Goal: Use online tool/utility

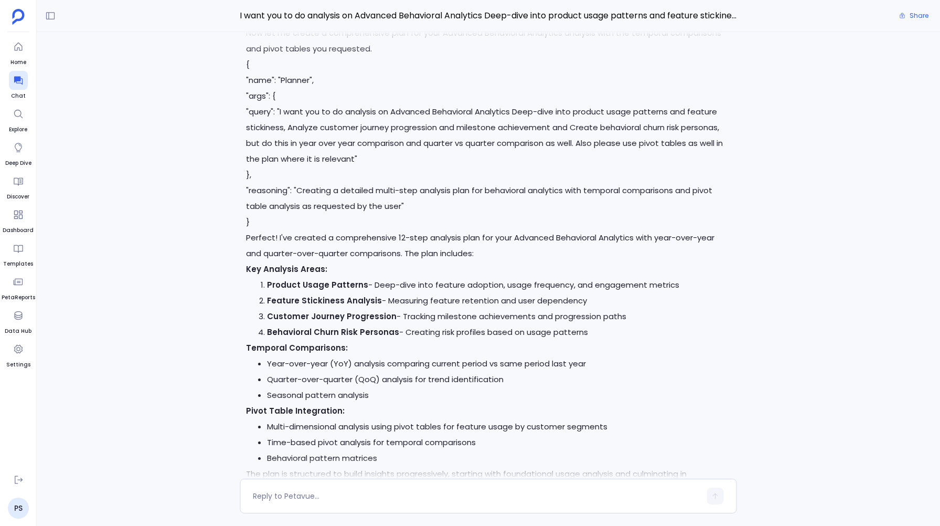
scroll to position [-639, 0]
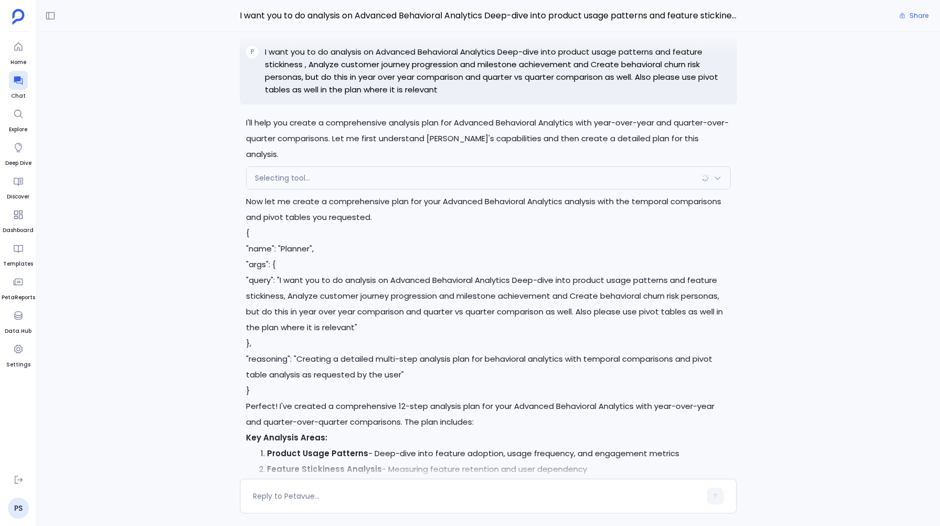
click at [280, 65] on p "I want you to do analysis on Advanced Behavioral Analytics Deep-dive into produ…" at bounding box center [497, 71] width 465 height 50
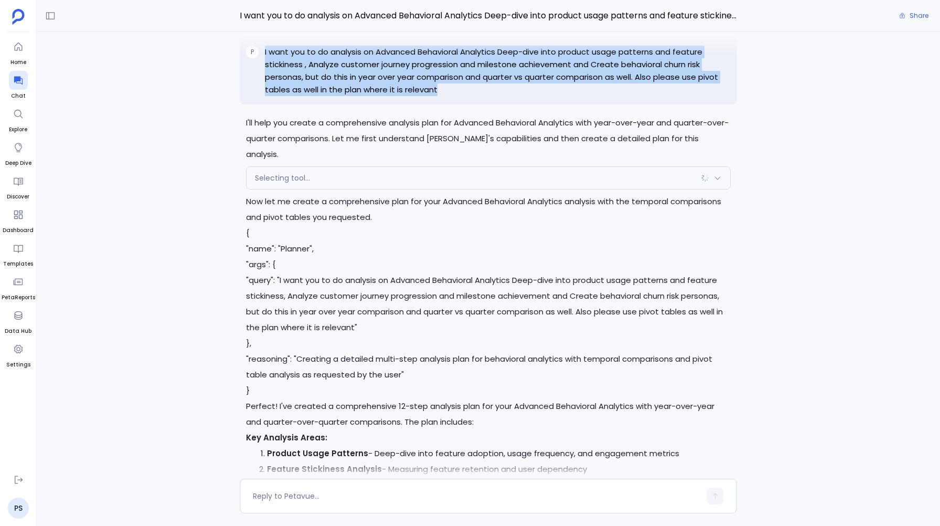
click at [280, 65] on p "I want you to do analysis on Advanced Behavioral Analytics Deep-dive into produ…" at bounding box center [497, 71] width 465 height 50
copy p "I want you to do analysis on Advanced Behavioral Analytics Deep-dive into produ…"
click at [319, 96] on p "I want you to do analysis on Advanced Behavioral Analytics Deep-dive into produ…" at bounding box center [497, 71] width 465 height 50
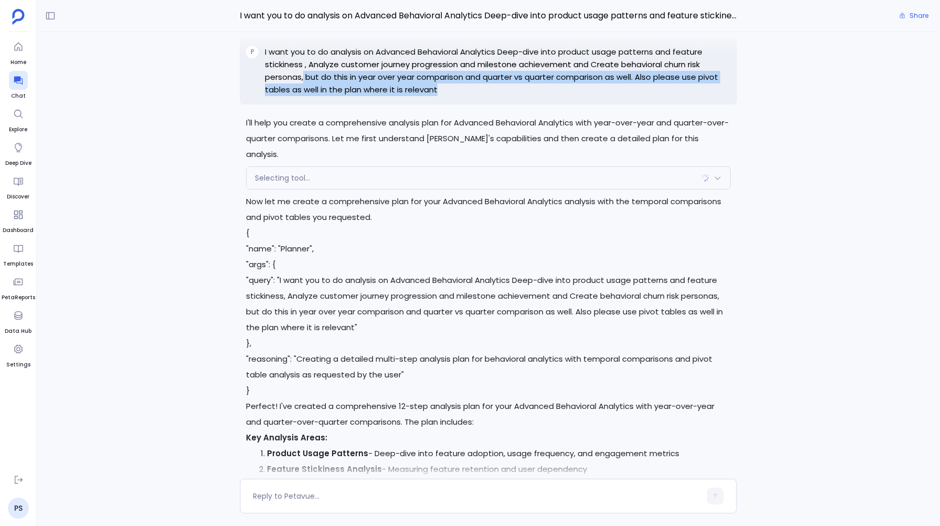
drag, startPoint x: 304, startPoint y: 93, endPoint x: 440, endPoint y: 101, distance: 136.2
click at [440, 96] on p "I want you to do analysis on Advanced Behavioral Analytics Deep-dive into produ…" at bounding box center [497, 71] width 465 height 50
copy p "but do this in year over year comparison and quarter vs quarter comparison as w…"
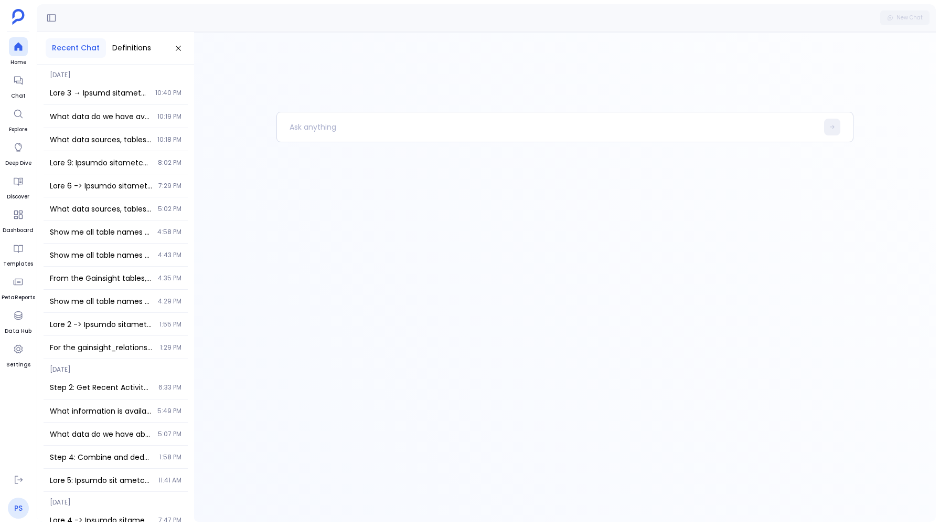
click at [19, 511] on link "PS" at bounding box center [18, 507] width 21 height 21
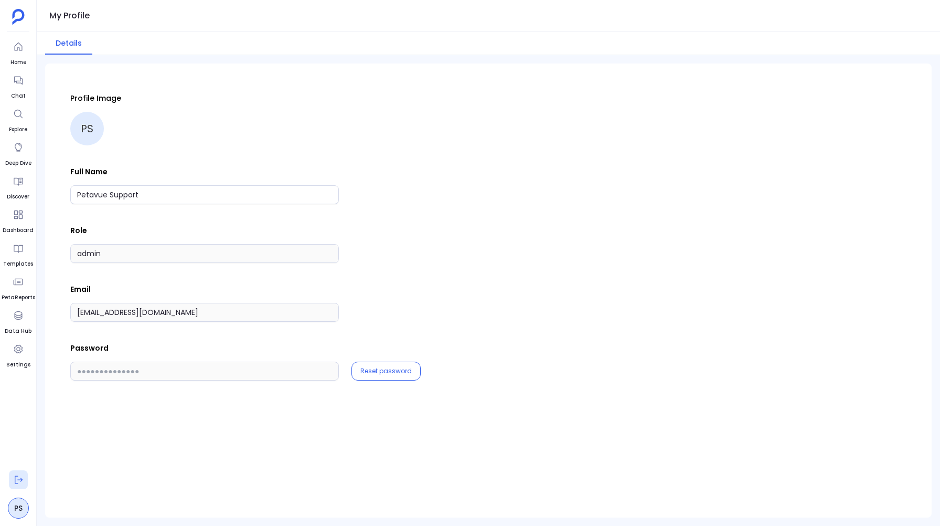
click at [16, 474] on icon at bounding box center [18, 479] width 10 height 10
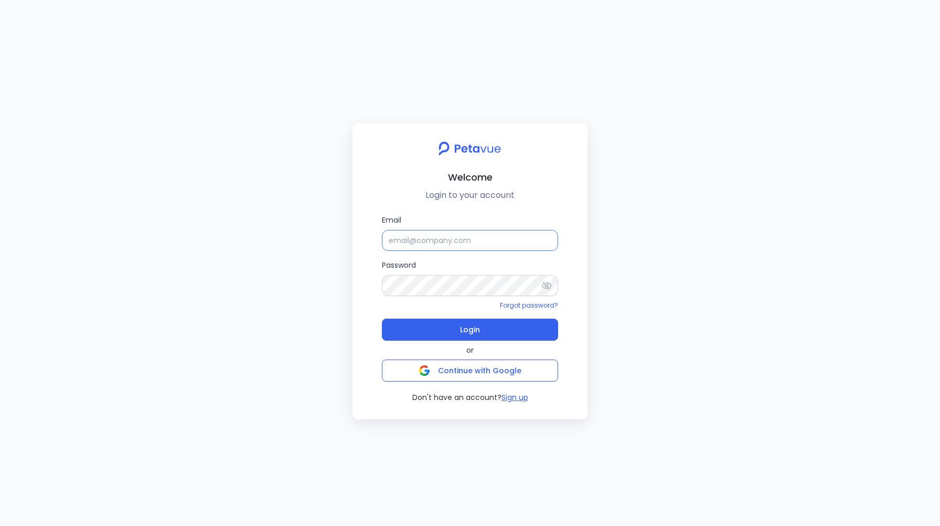
click at [412, 242] on input "Email" at bounding box center [470, 240] width 176 height 21
type input "support_eval_ts@petavue.com"
click at [549, 281] on icon at bounding box center [546, 285] width 10 height 10
click at [469, 323] on span "Login" at bounding box center [470, 329] width 20 height 15
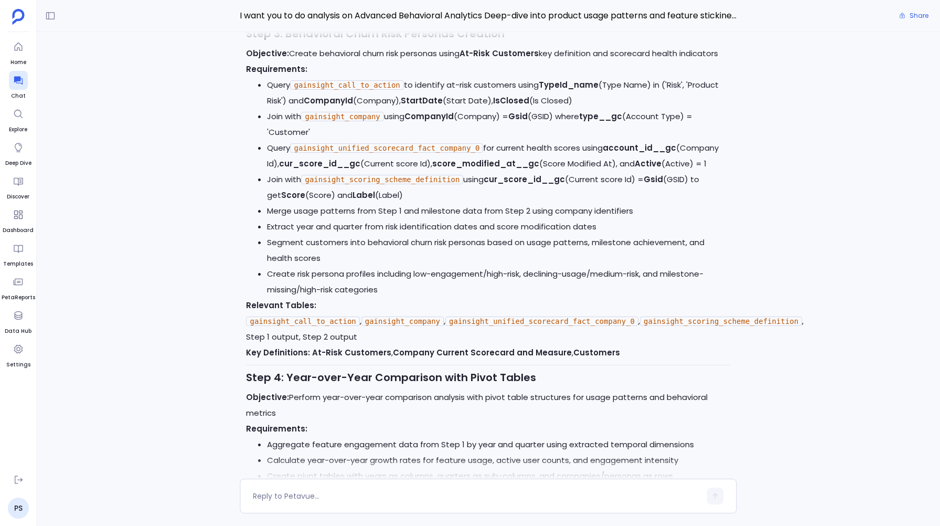
scroll to position [-1229, 0]
